Goal: Task Accomplishment & Management: Complete application form

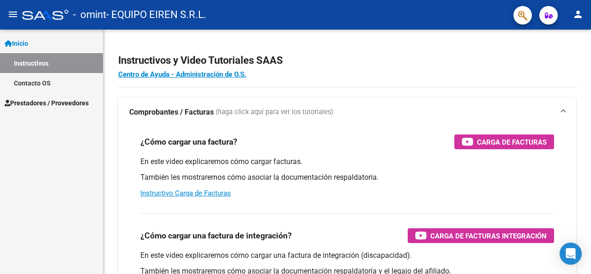
click at [86, 100] on span "Prestadores / Proveedores" at bounding box center [47, 103] width 84 height 10
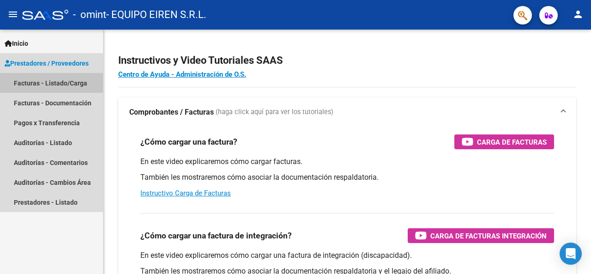
click at [74, 80] on link "Facturas - Listado/Carga" at bounding box center [51, 83] width 103 height 20
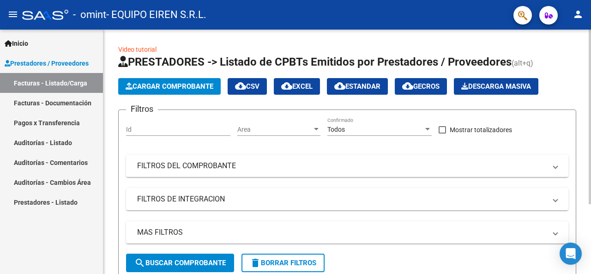
click at [137, 90] on span "Cargar Comprobante" at bounding box center [170, 86] width 88 height 8
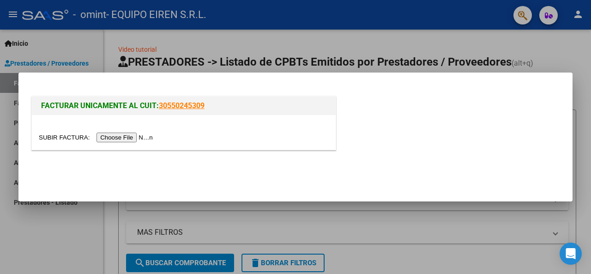
click at [125, 136] on input "file" at bounding box center [97, 138] width 117 height 10
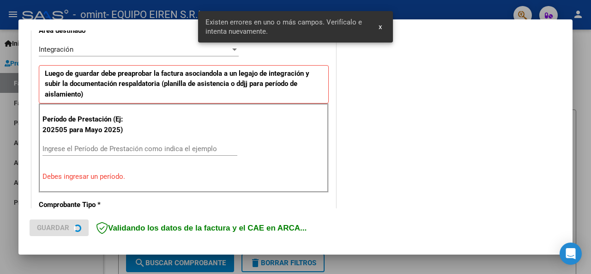
scroll to position [224, 0]
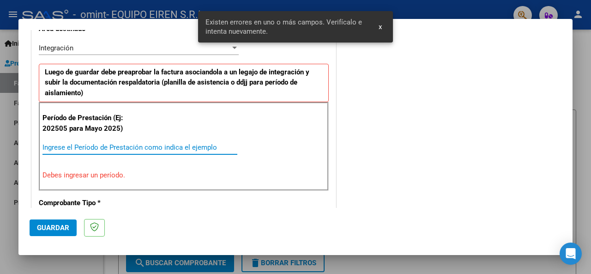
click at [103, 148] on input "Ingrese el Período de Prestación como indica el ejemplo" at bounding box center [139, 147] width 195 height 8
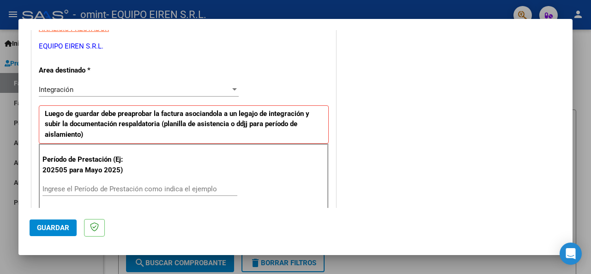
scroll to position [197, 0]
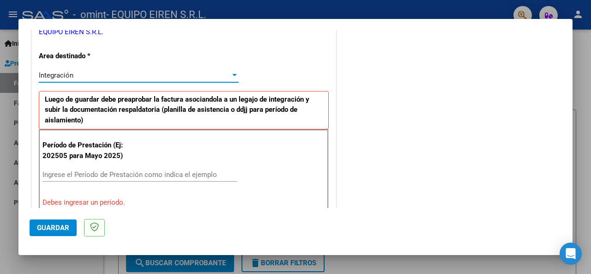
click at [182, 74] on div "Integración" at bounding box center [135, 75] width 192 height 8
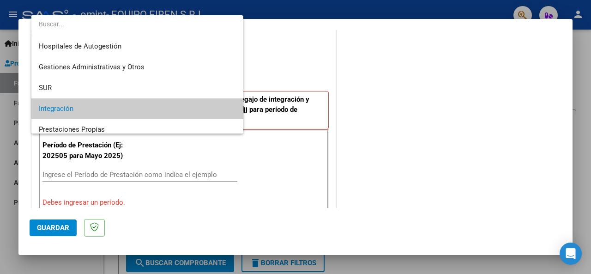
scroll to position [34, 0]
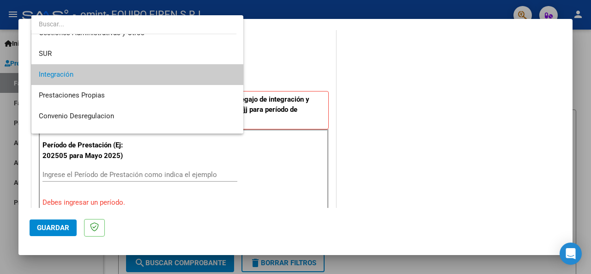
click at [182, 74] on span "Integración" at bounding box center [138, 74] width 198 height 21
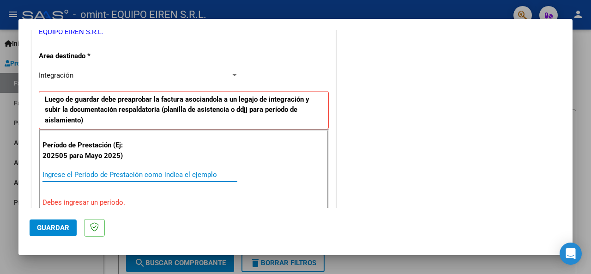
click at [139, 173] on input "Ingrese el Período de Prestación como indica el ejemplo" at bounding box center [139, 174] width 195 height 8
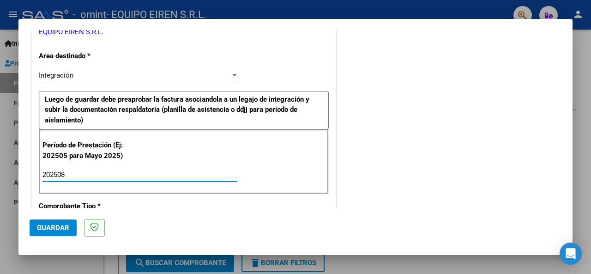
type input "202508"
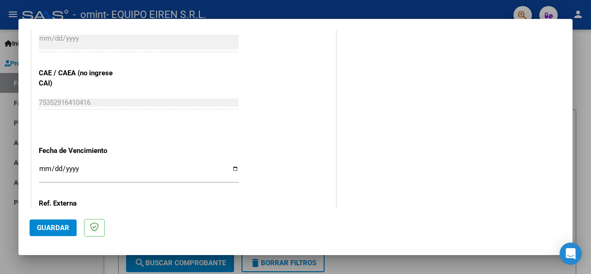
scroll to position [653, 0]
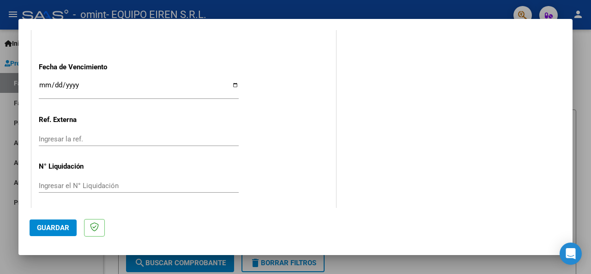
click at [63, 229] on span "Guardar" at bounding box center [53, 228] width 32 height 8
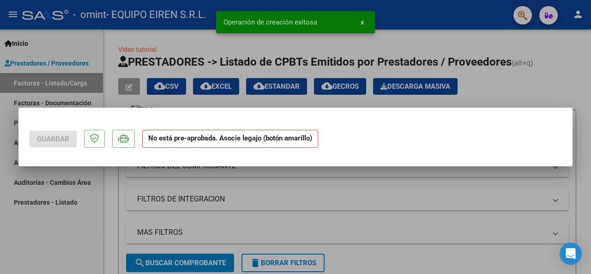
scroll to position [0, 0]
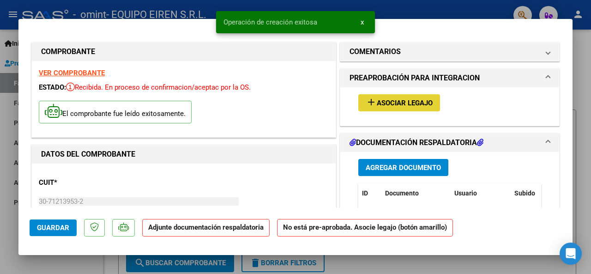
click at [377, 101] on span "Asociar Legajo" at bounding box center [405, 103] width 56 height 8
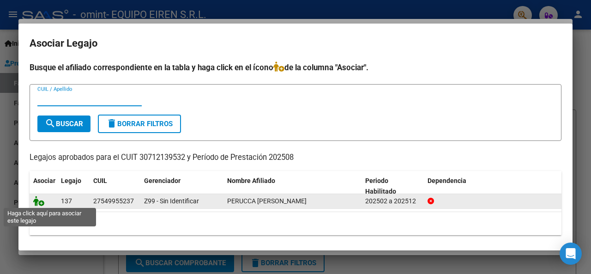
click at [38, 200] on icon at bounding box center [38, 201] width 11 height 10
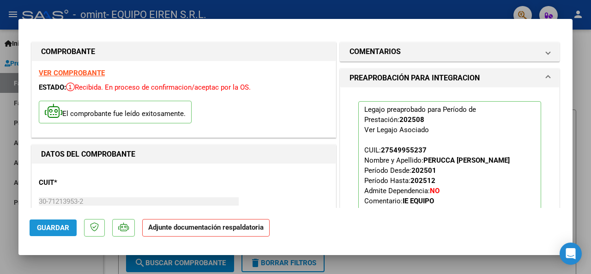
click at [40, 231] on span "Guardar" at bounding box center [53, 228] width 32 height 8
click at [473, 9] on div at bounding box center [295, 137] width 591 height 274
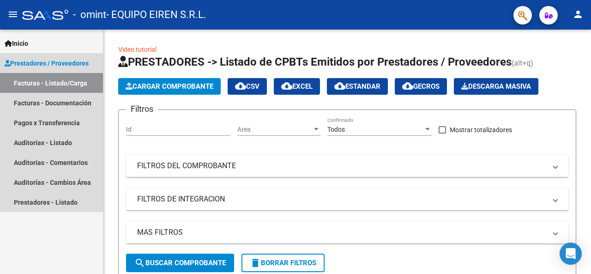
click at [72, 84] on link "Facturas - Listado/Carga" at bounding box center [51, 83] width 103 height 20
click at [67, 67] on span "Prestadores / Proveedores" at bounding box center [47, 63] width 84 height 10
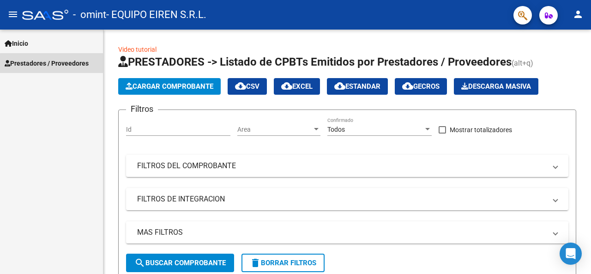
click at [67, 67] on span "Prestadores / Proveedores" at bounding box center [47, 63] width 84 height 10
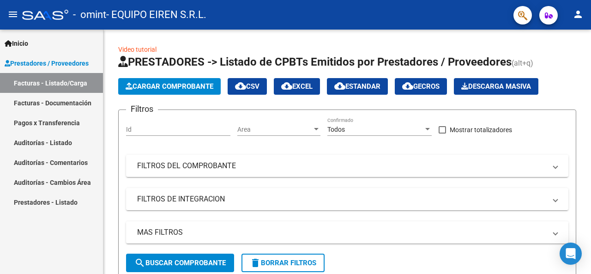
click at [47, 89] on link "Facturas - Listado/Carga" at bounding box center [51, 83] width 103 height 20
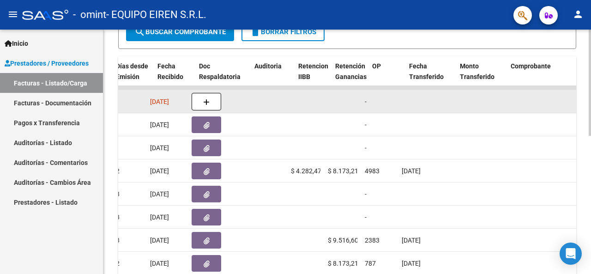
scroll to position [0, 525]
